Goal: Task Accomplishment & Management: Complete application form

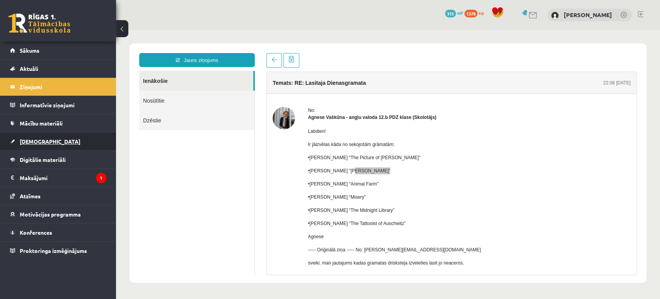
click at [30, 138] on span "[DEMOGRAPHIC_DATA]" at bounding box center [50, 141] width 61 height 7
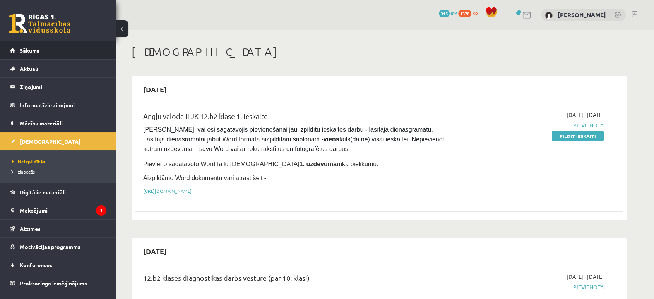
click at [38, 51] on span "Sākums" at bounding box center [30, 50] width 20 height 7
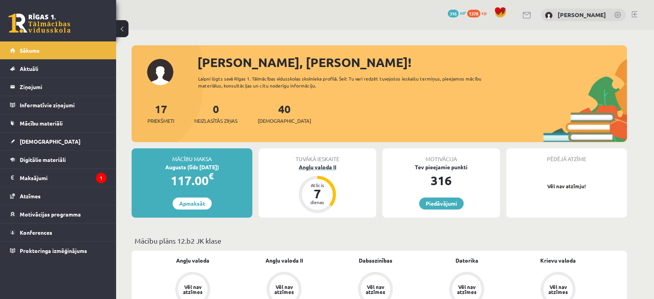
click at [325, 168] on div "Angļu valoda II" at bounding box center [317, 167] width 118 height 8
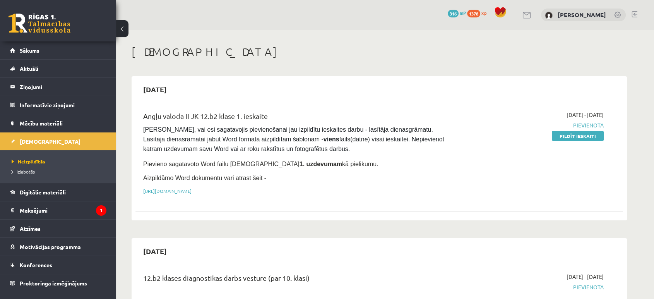
drag, startPoint x: 585, startPoint y: 135, endPoint x: 371, endPoint y: 31, distance: 237.7
click at [585, 135] on link "Pildīt ieskaiti" at bounding box center [578, 136] width 52 height 10
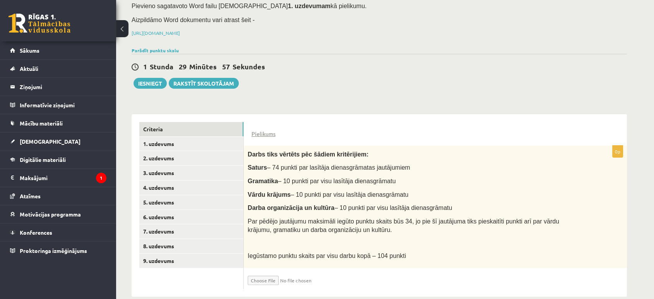
scroll to position [92, 0]
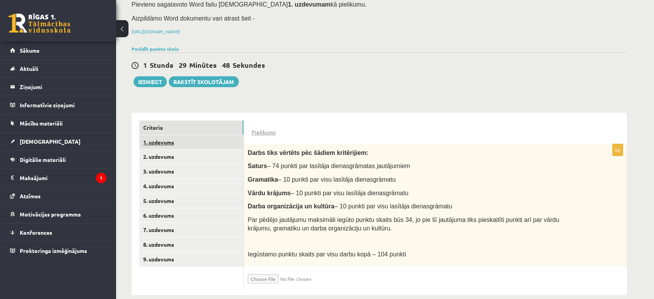
click at [154, 135] on link "1. uzdevums" at bounding box center [191, 142] width 104 height 14
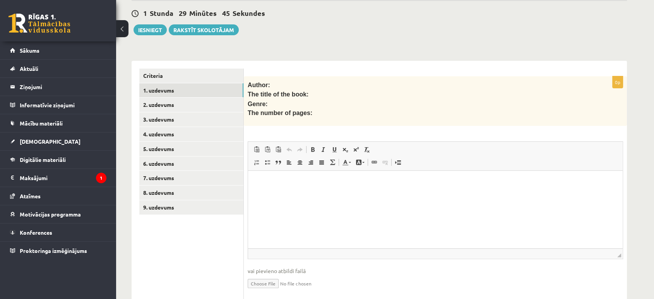
scroll to position [159, 0]
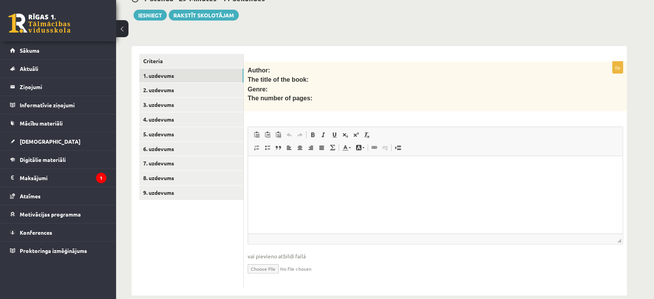
click at [309, 179] on html at bounding box center [435, 168] width 374 height 24
click at [179, 97] on link "3. uzdevums" at bounding box center [191, 104] width 104 height 14
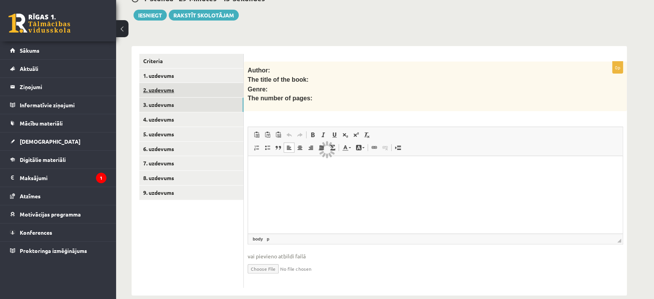
click at [179, 82] on div "Angļu valoda II JK 12.b2 klase 1. ieskaite , Olivers Mortukāns (12.b2 JK klase)…" at bounding box center [379, 91] width 526 height 440
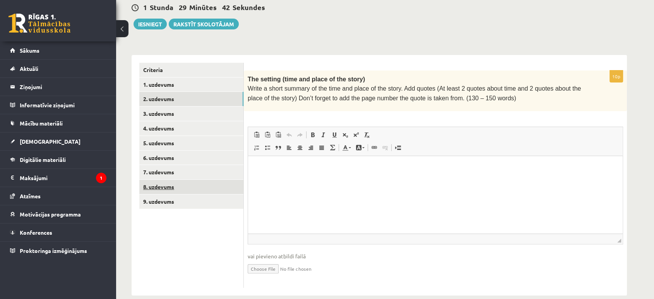
scroll to position [0, 0]
click at [169, 194] on link "9. uzdevums" at bounding box center [191, 201] width 104 height 14
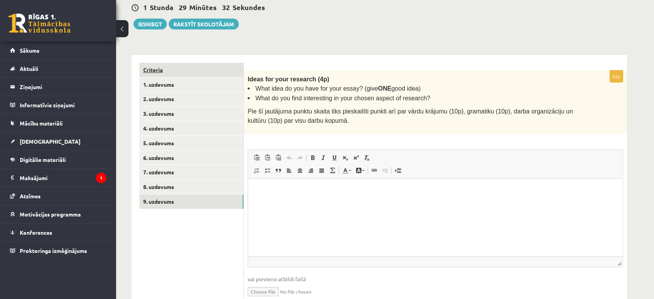
click at [164, 63] on link "Criteria" at bounding box center [191, 70] width 104 height 14
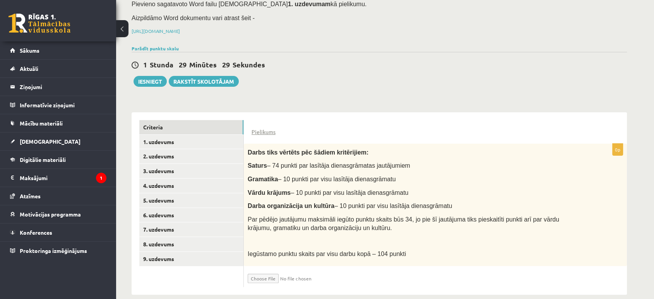
click at [268, 270] on input "file" at bounding box center [294, 276] width 92 height 13
type input "**********"
click at [149, 76] on button "Iesniegt" at bounding box center [149, 81] width 33 height 11
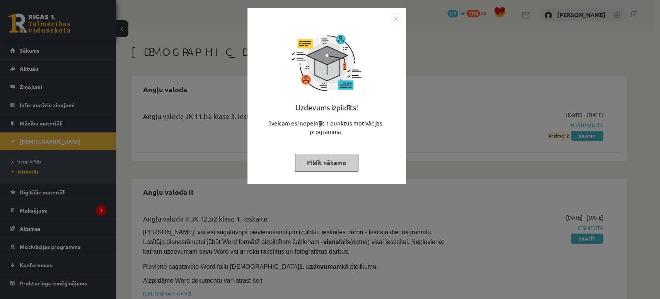
click at [319, 160] on button "Pildīt nākamo" at bounding box center [326, 163] width 63 height 18
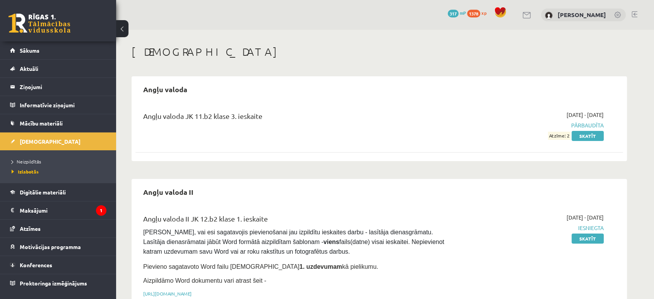
click at [43, 21] on link at bounding box center [40, 23] width 62 height 19
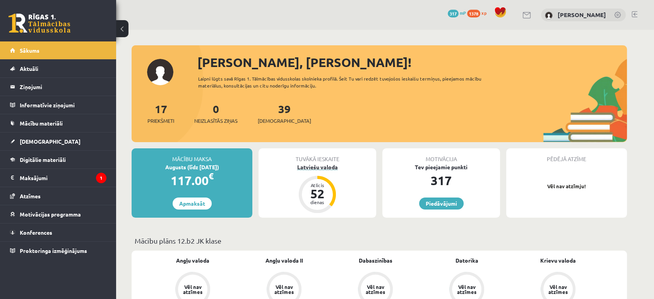
click at [328, 167] on div "Latviešu valoda" at bounding box center [317, 167] width 118 height 8
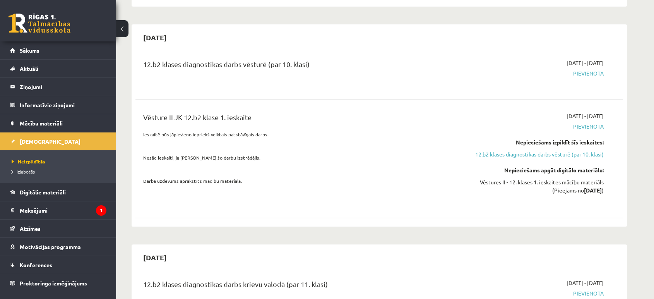
scroll to position [215, 0]
